Goal: Task Accomplishment & Management: Manage account settings

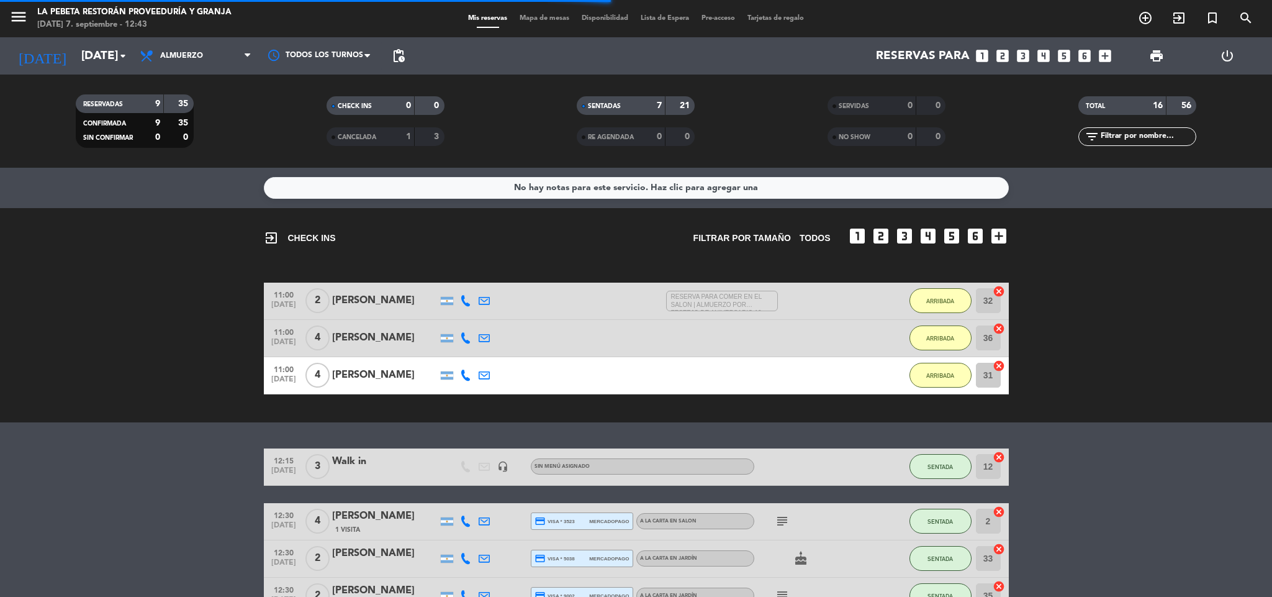
scroll to position [484, 0]
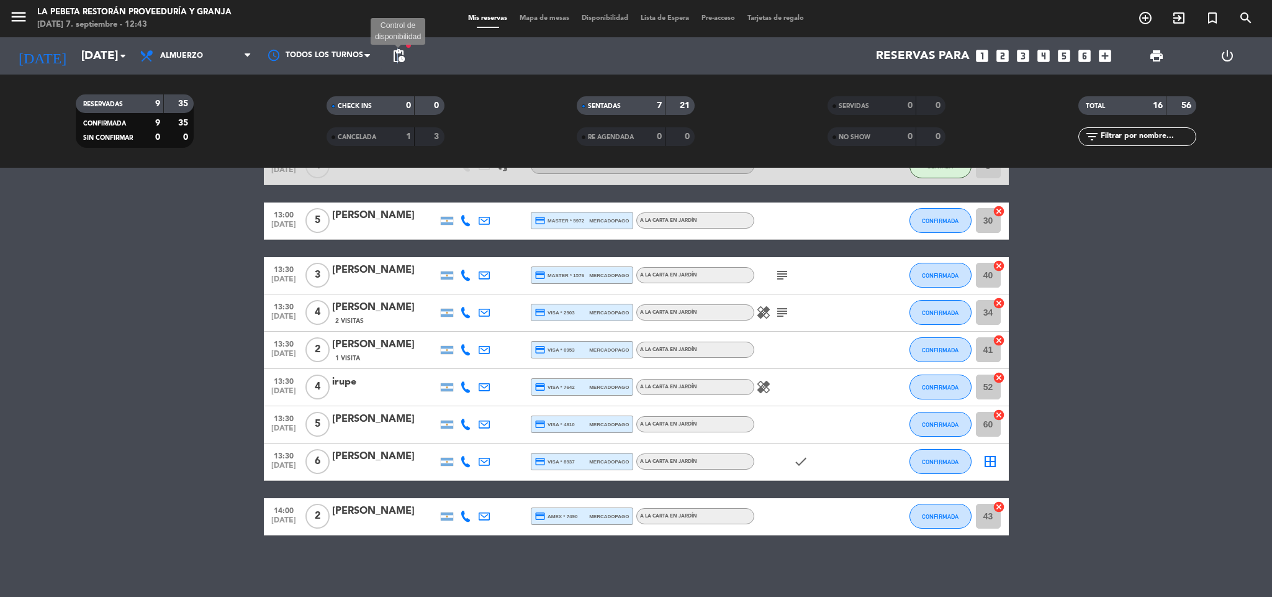
click at [397, 48] on span "pending_actions" at bounding box center [398, 55] width 15 height 15
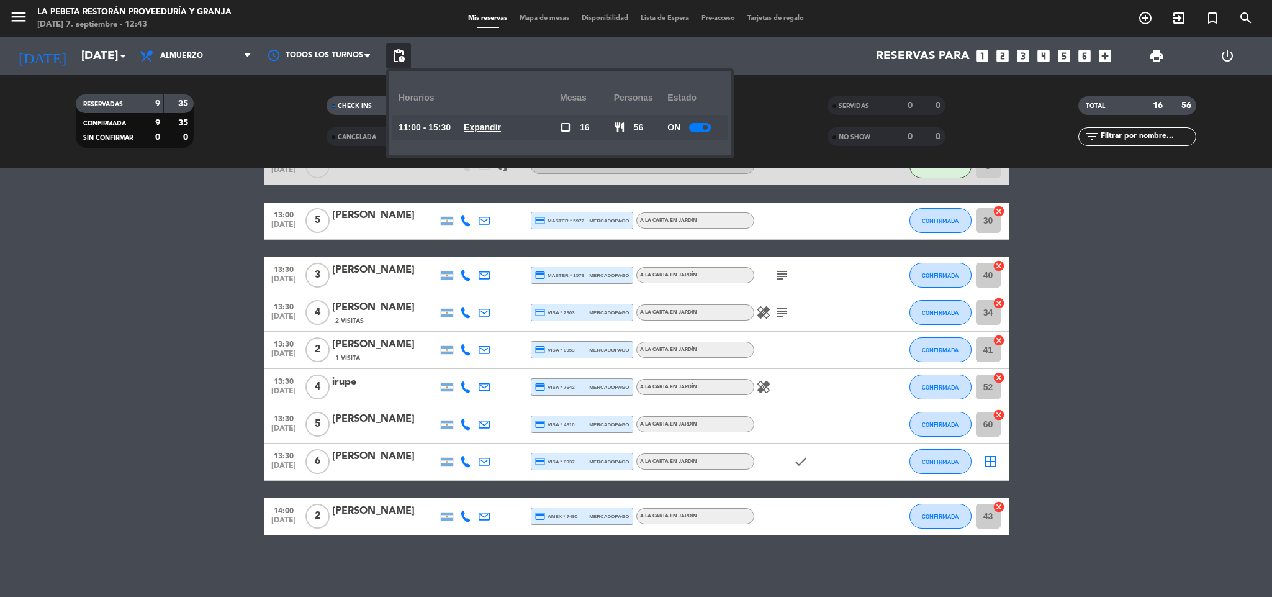
click at [495, 125] on u "Expandir" at bounding box center [482, 127] width 37 height 10
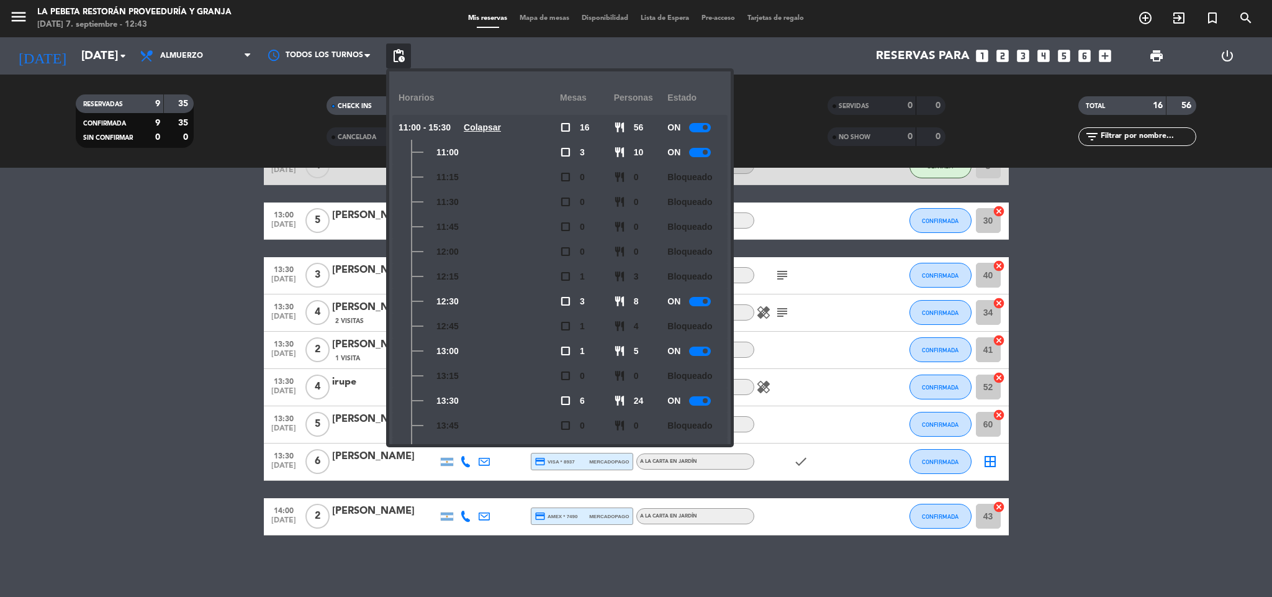
click at [692, 399] on div at bounding box center [700, 400] width 22 height 9
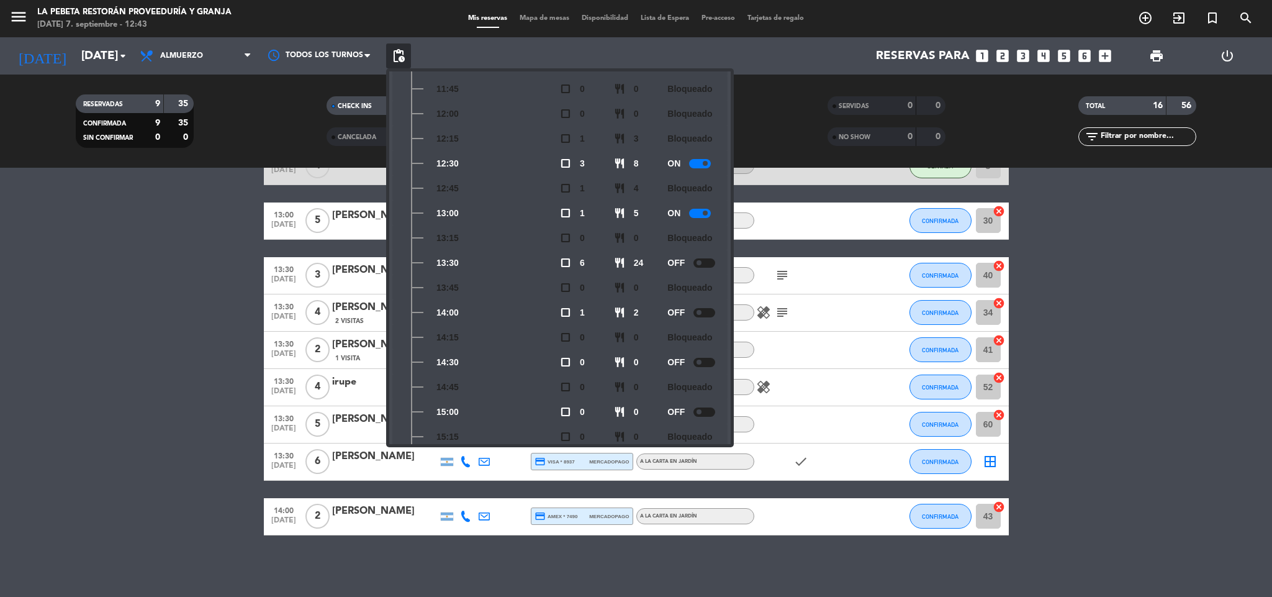
scroll to position [183, 0]
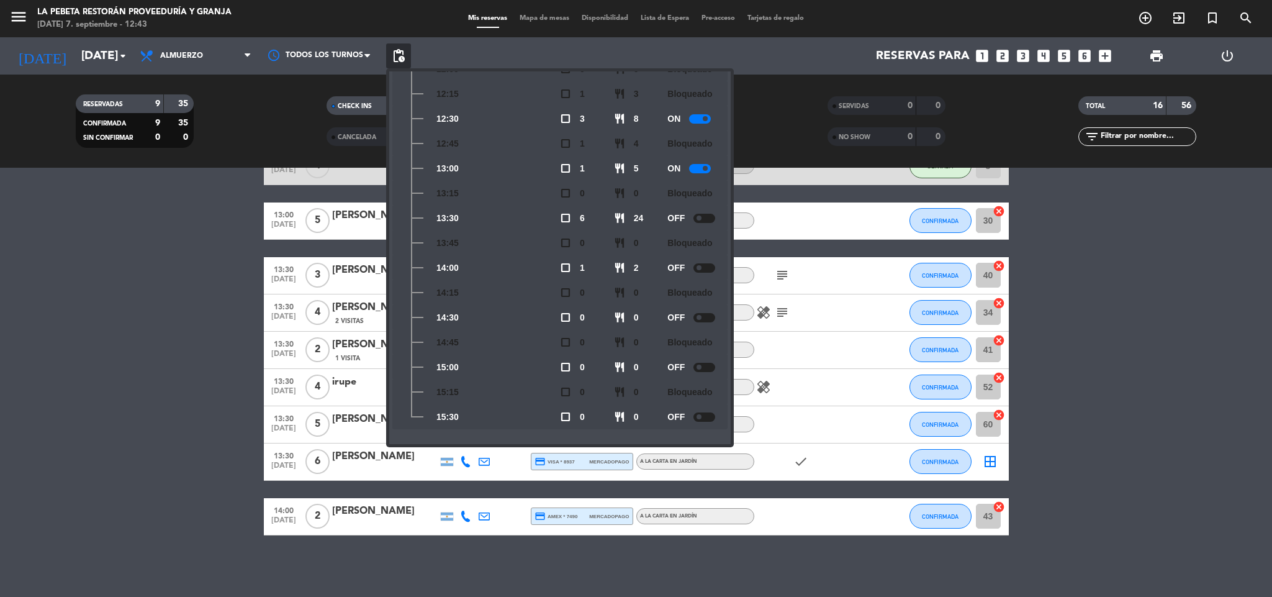
click at [207, 387] on bookings-row "12:15 [DATE] 3 Walk in headset_mic Sin menú asignado SENTADA 12 cancel 12:30 [D…" at bounding box center [636, 249] width 1272 height 571
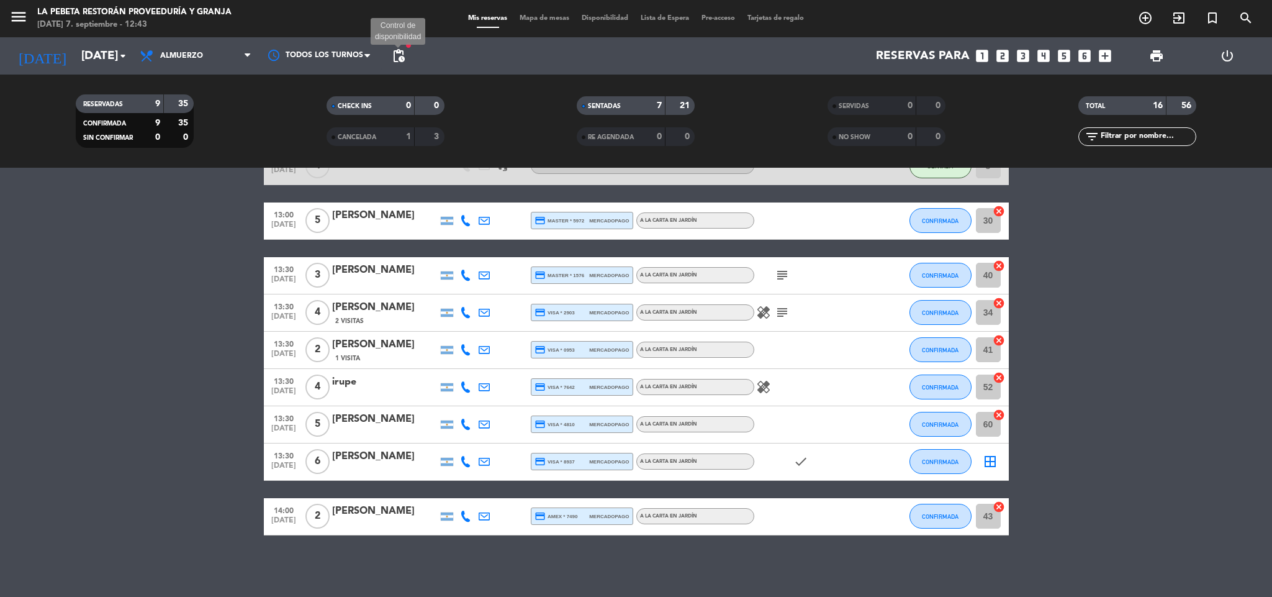
click at [399, 51] on span "pending_actions" at bounding box center [398, 55] width 15 height 15
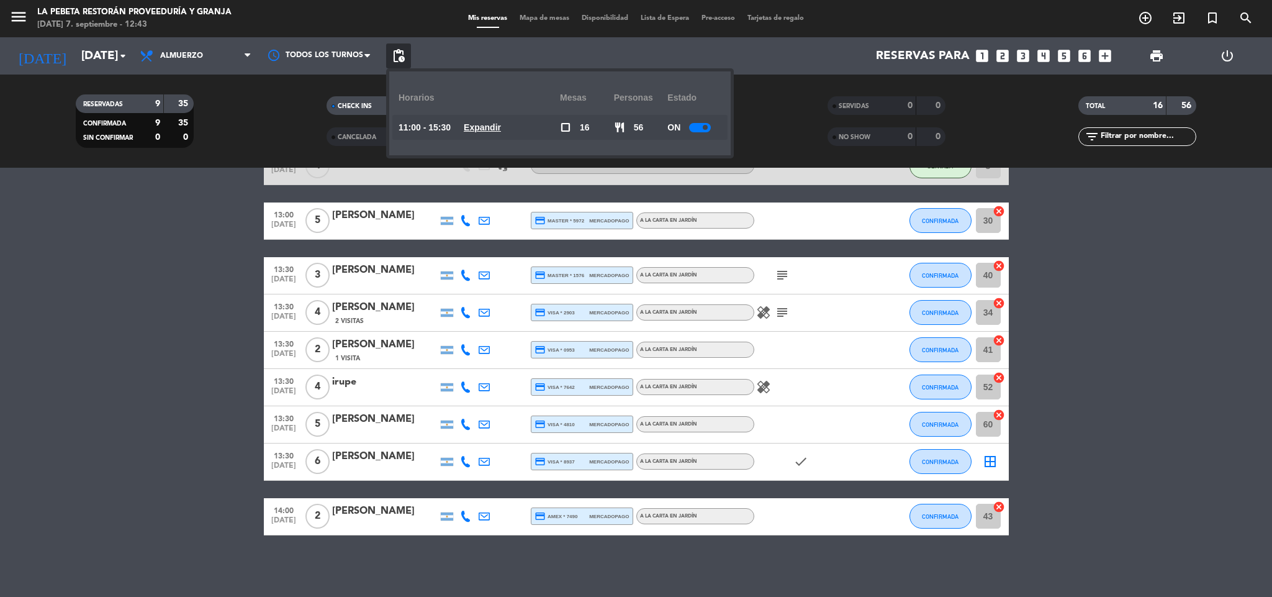
click at [501, 122] on u "Expandir" at bounding box center [482, 127] width 37 height 10
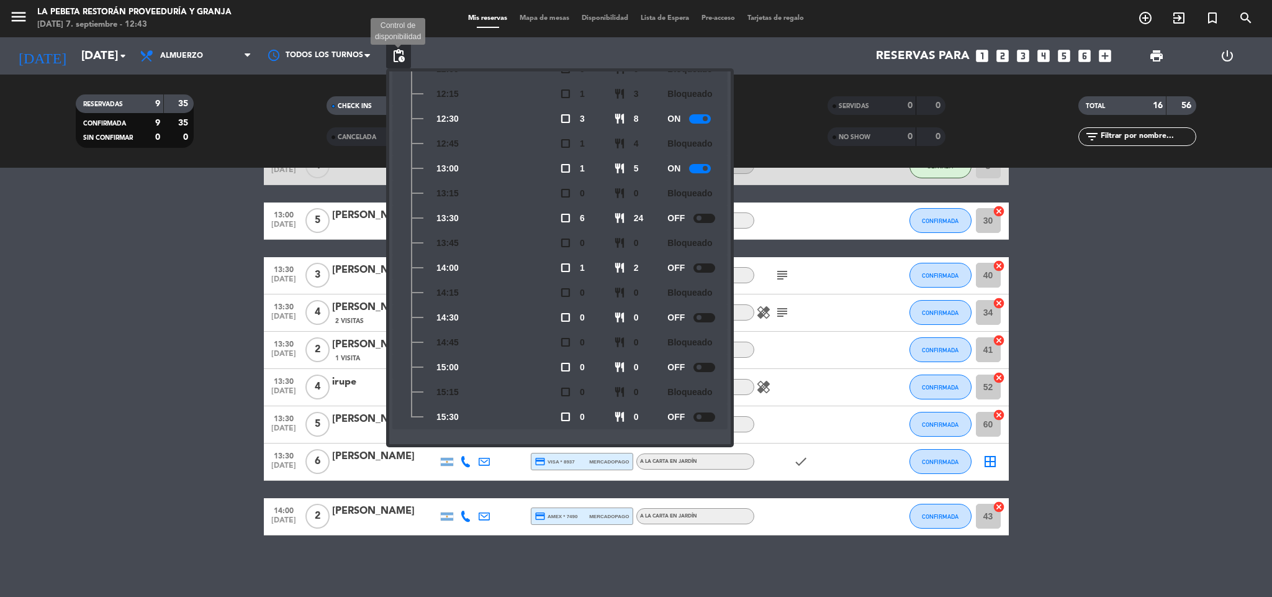
click at [399, 56] on span "pending_actions" at bounding box center [398, 55] width 15 height 15
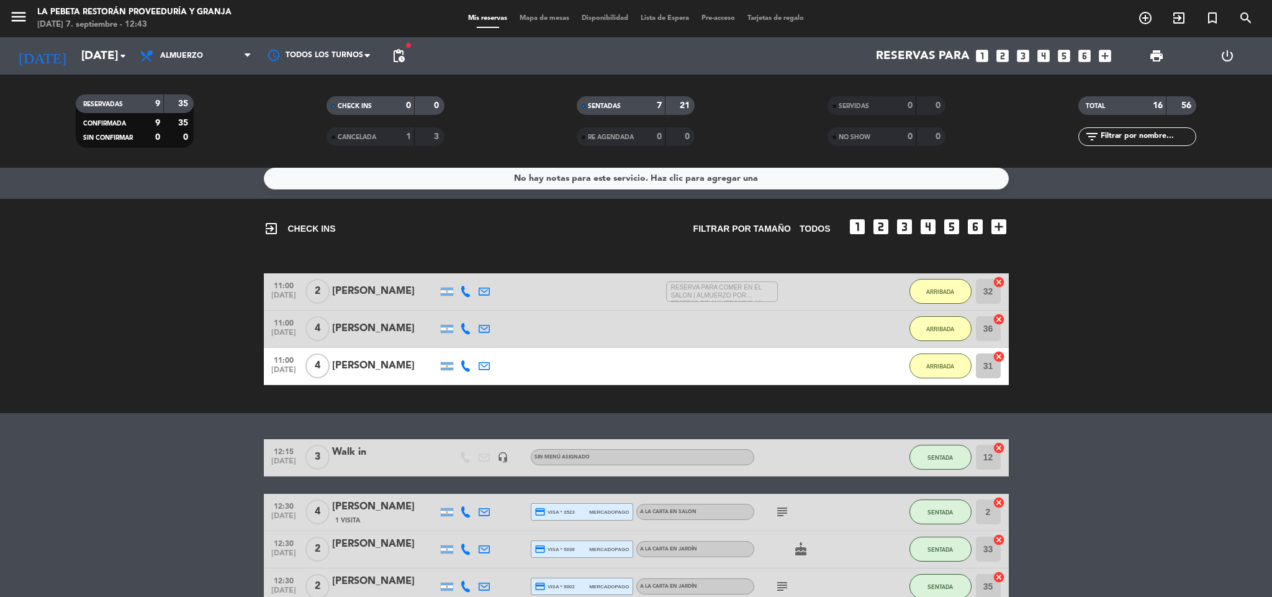
scroll to position [0, 0]
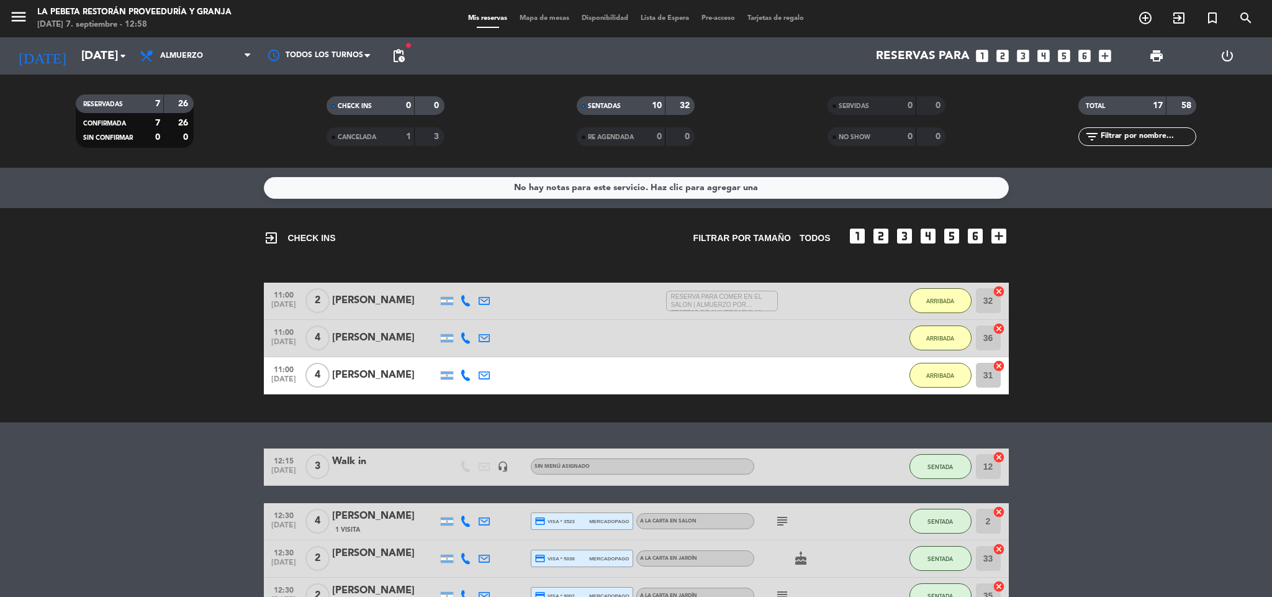
scroll to position [341, 0]
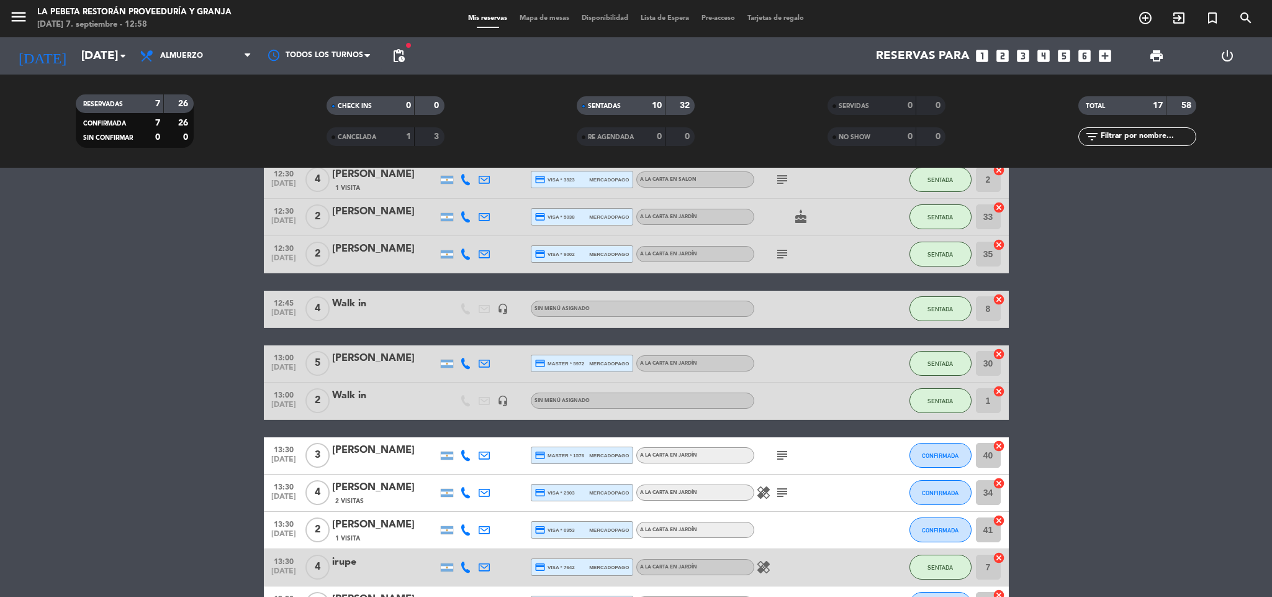
click at [780, 463] on div "subject" at bounding box center [810, 455] width 112 height 37
click at [783, 459] on icon "subject" at bounding box center [782, 455] width 15 height 15
click at [766, 495] on icon "healing" at bounding box center [763, 492] width 15 height 15
click at [766, 564] on icon "healing" at bounding box center [763, 566] width 15 height 15
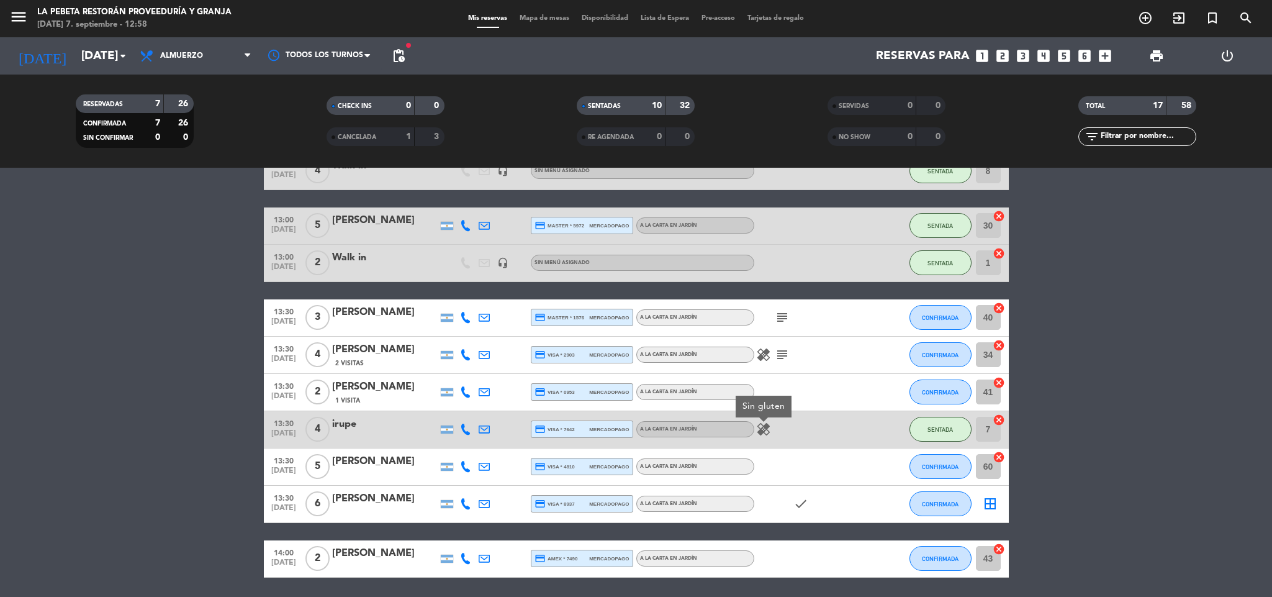
scroll to position [522, 0]
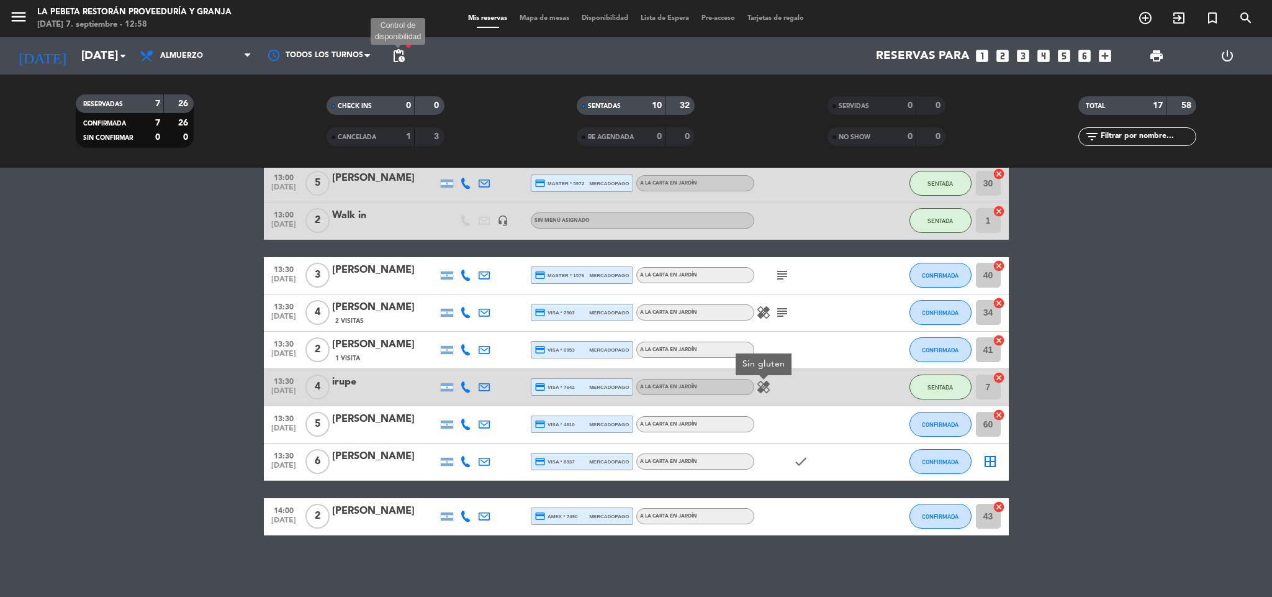
click at [392, 55] on span "pending_actions" at bounding box center [398, 55] width 15 height 15
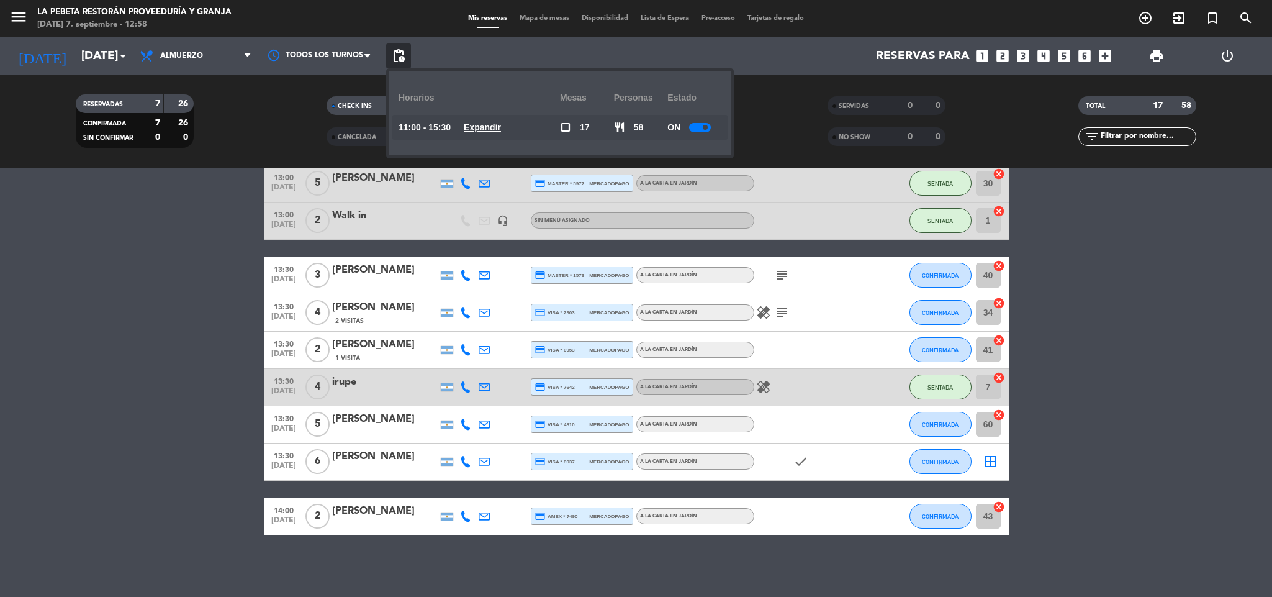
click at [476, 129] on u "Expandir" at bounding box center [482, 127] width 37 height 10
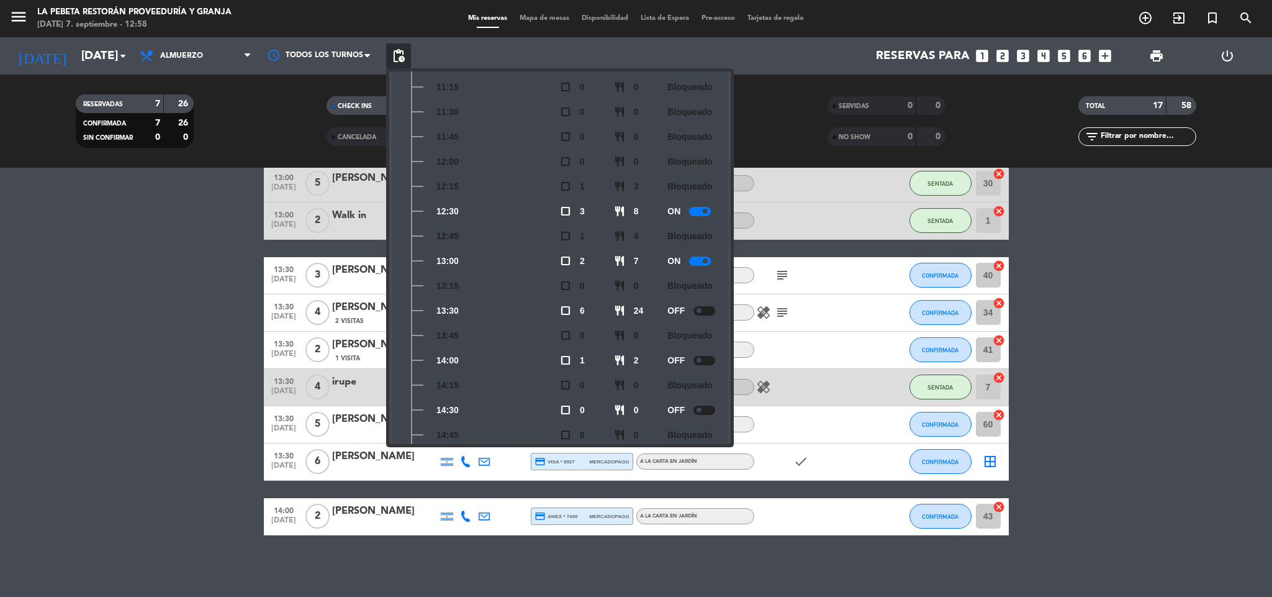
scroll to position [183, 0]
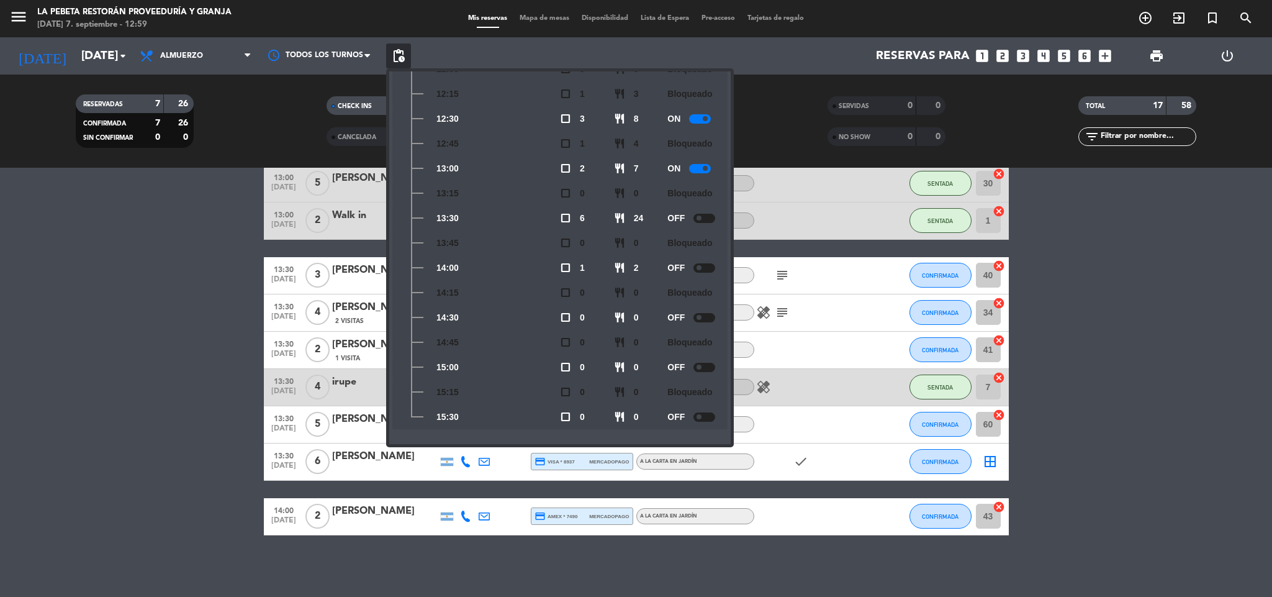
click at [1139, 406] on bookings-row "12:15 sep. 7 3 Walk in headset_mic Sin menú asignado SENTADA 12 cancel 12:30 se…" at bounding box center [636, 231] width 1272 height 608
